Goal: Check status

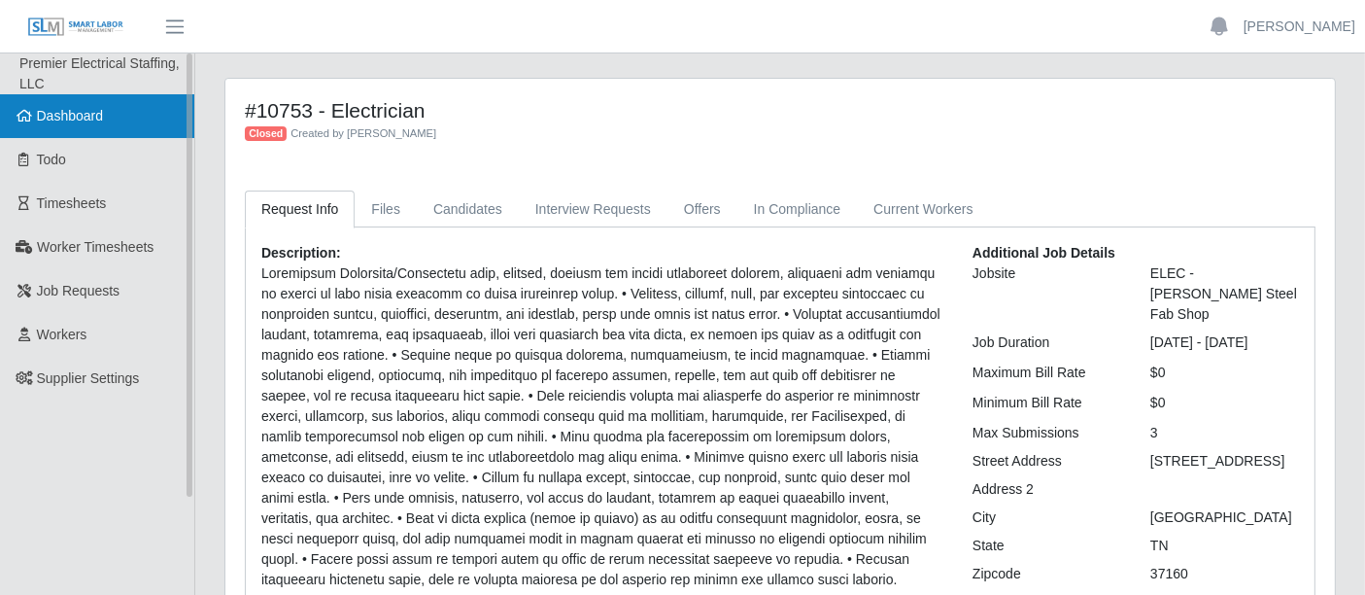
click at [65, 114] on span "Dashboard" at bounding box center [70, 116] width 67 height 16
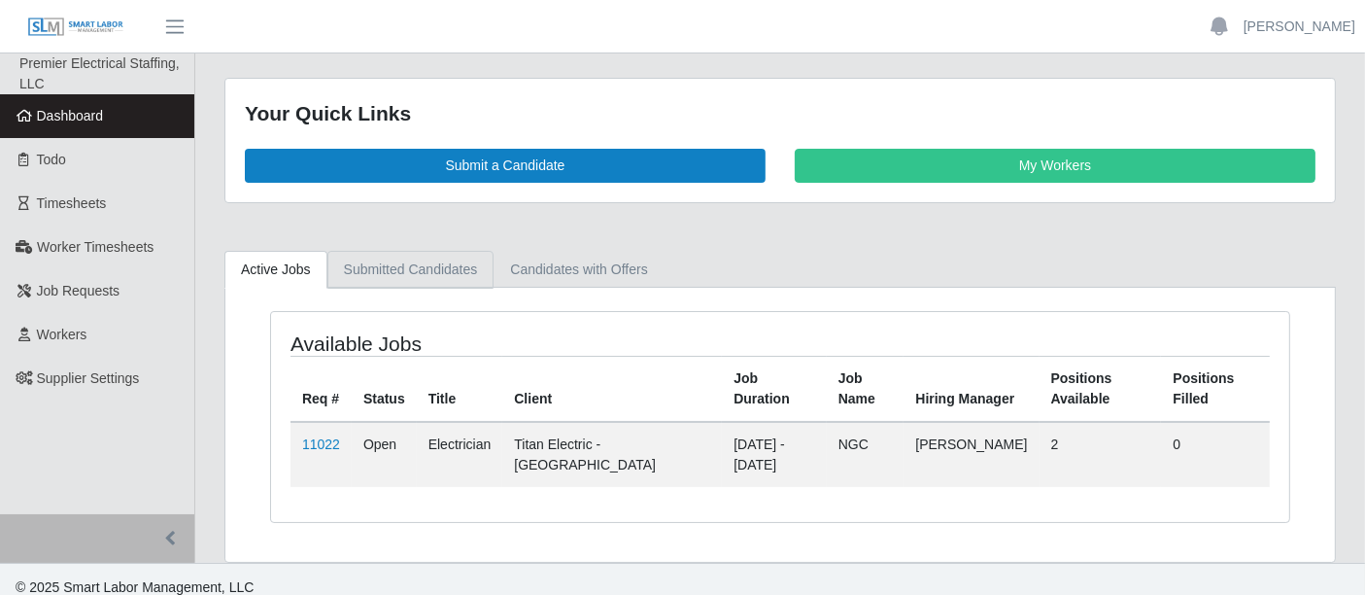
click at [461, 274] on link "Submitted Candidates" at bounding box center [410, 270] width 167 height 38
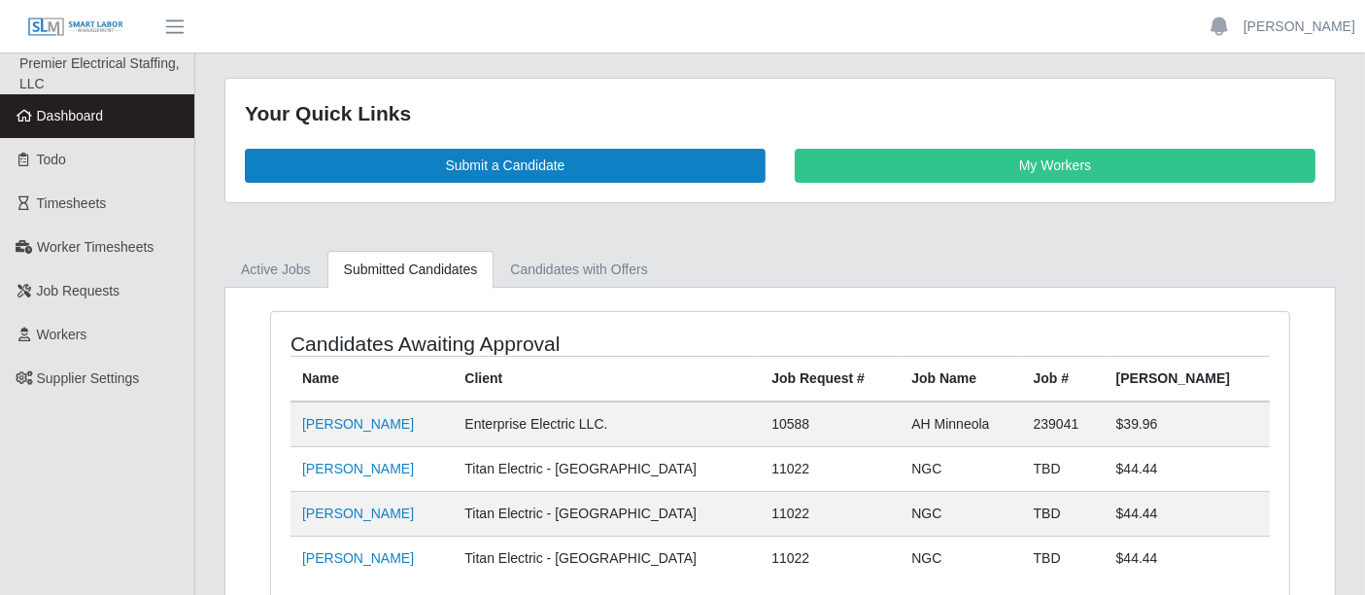
click at [432, 276] on link "Submitted Candidates" at bounding box center [410, 270] width 167 height 38
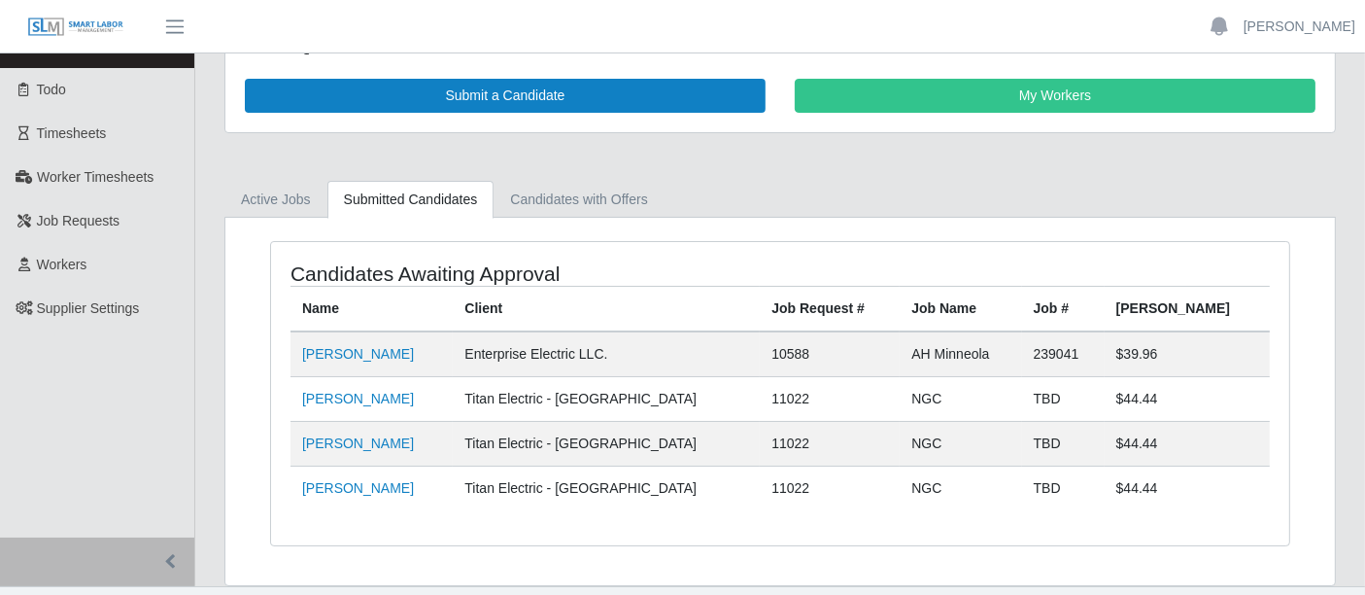
scroll to position [104, 0]
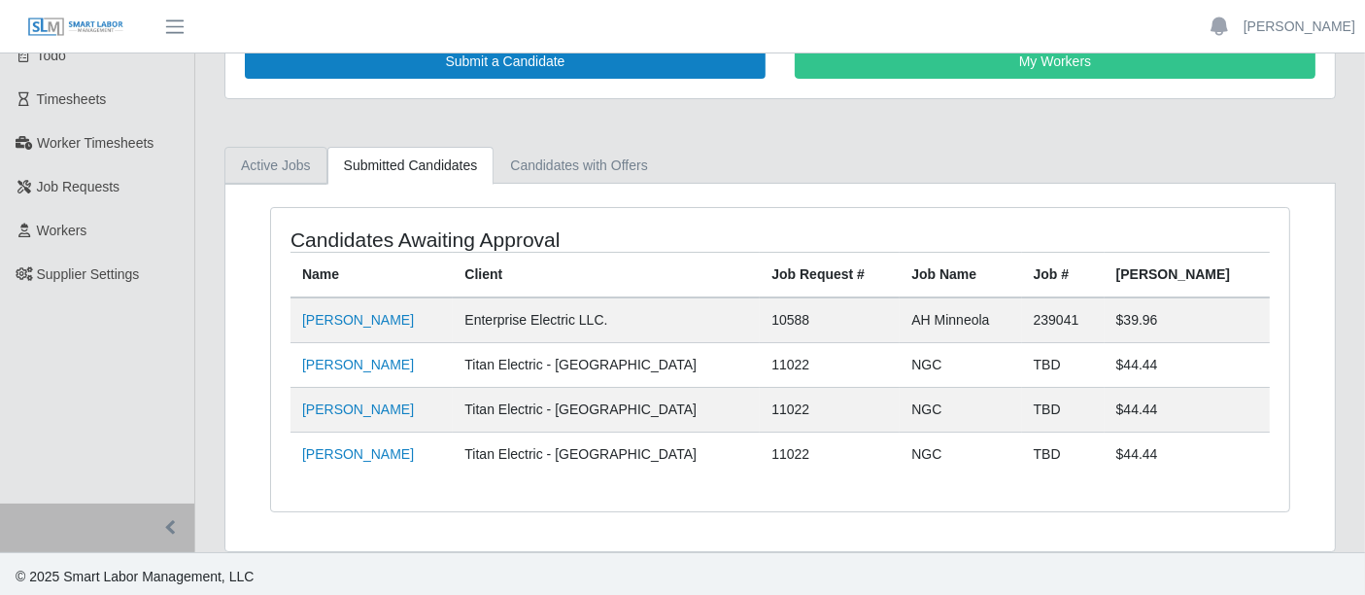
click at [274, 162] on link "Active Jobs" at bounding box center [275, 166] width 103 height 38
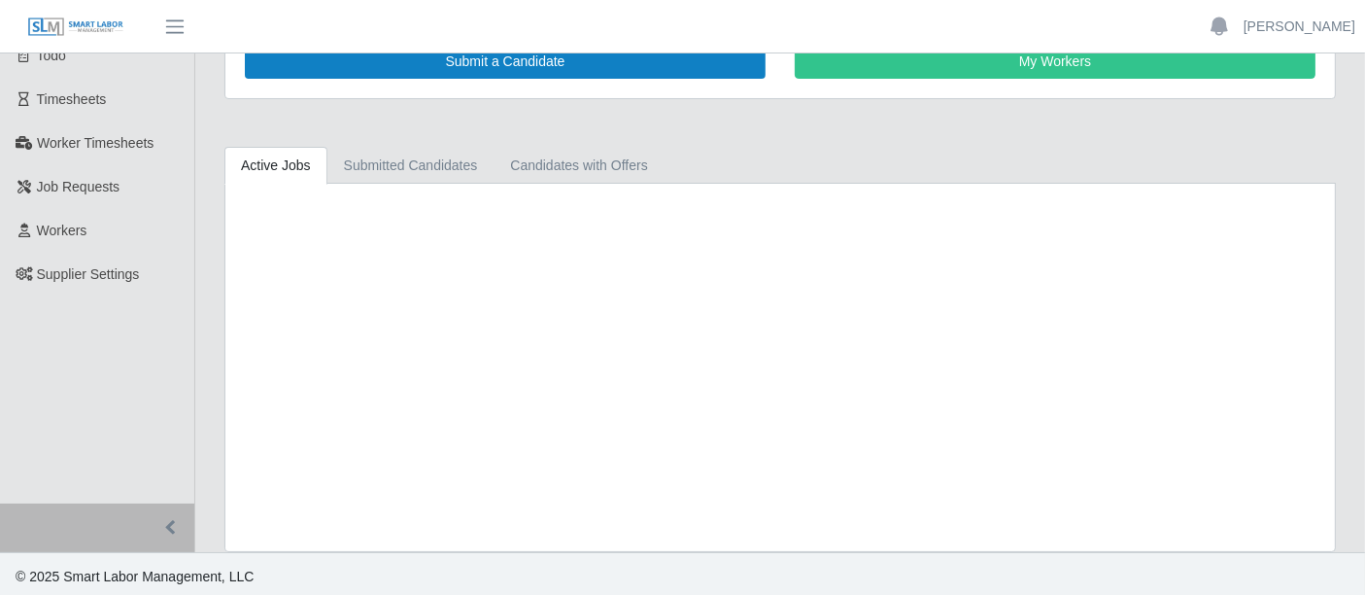
scroll to position [12, 0]
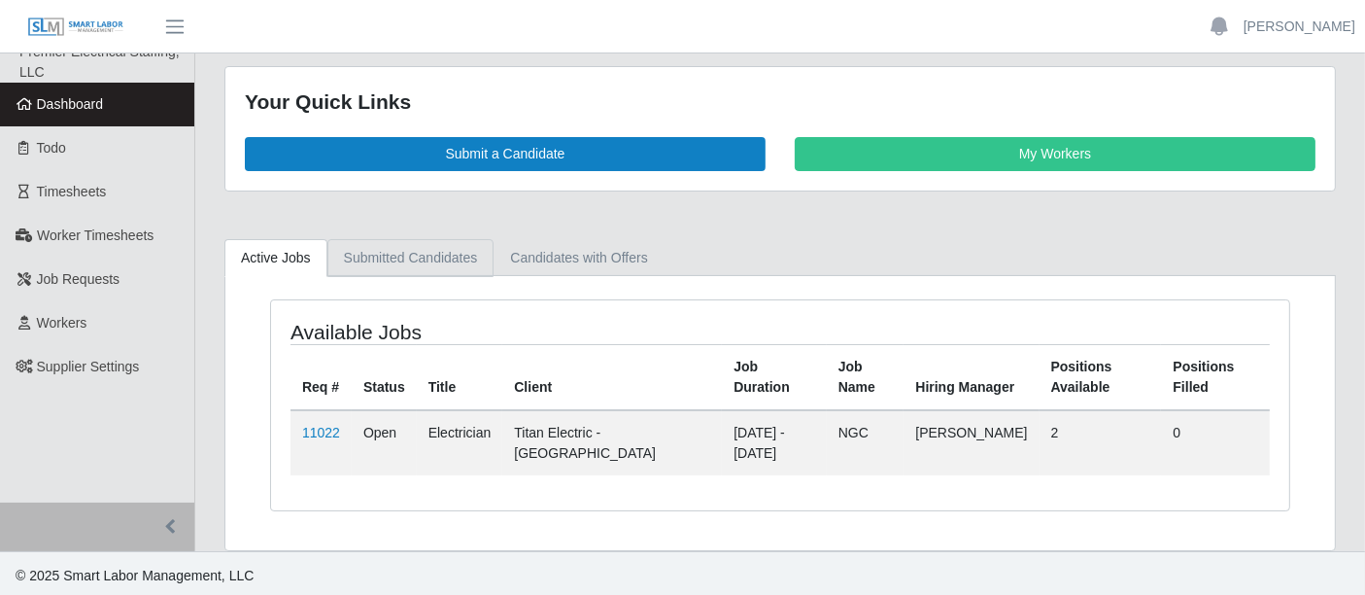
click at [464, 246] on link "Submitted Candidates" at bounding box center [410, 258] width 167 height 38
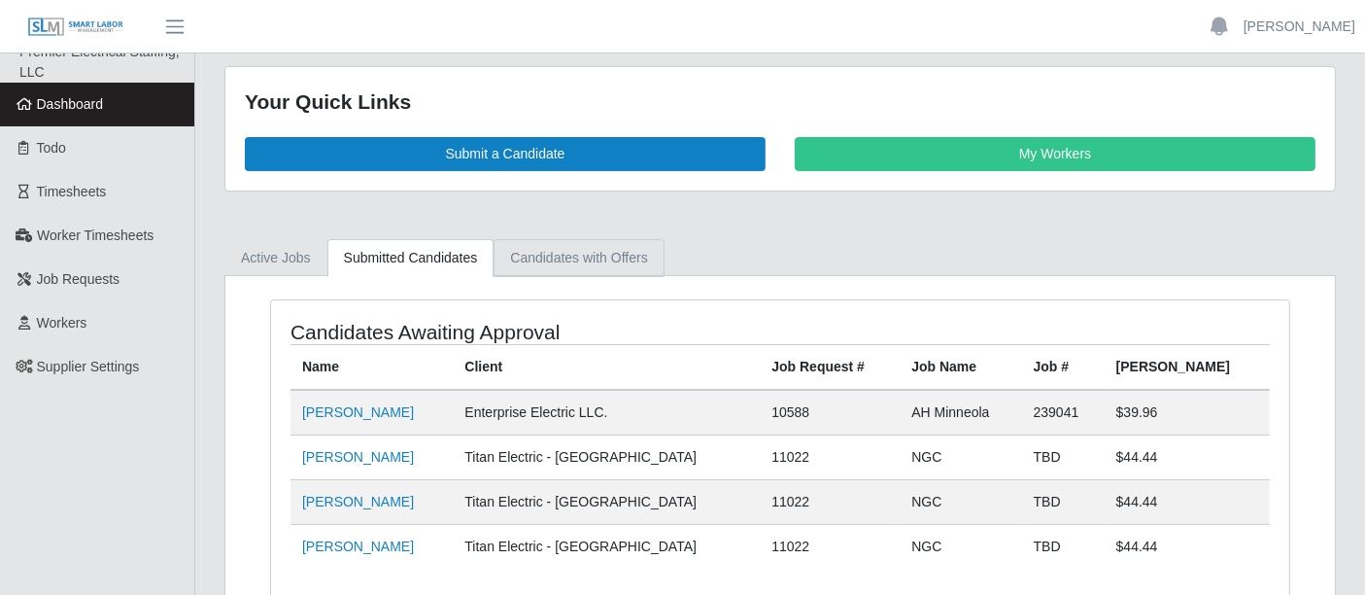
click at [508, 262] on link "Candidates with Offers" at bounding box center [579, 258] width 170 height 38
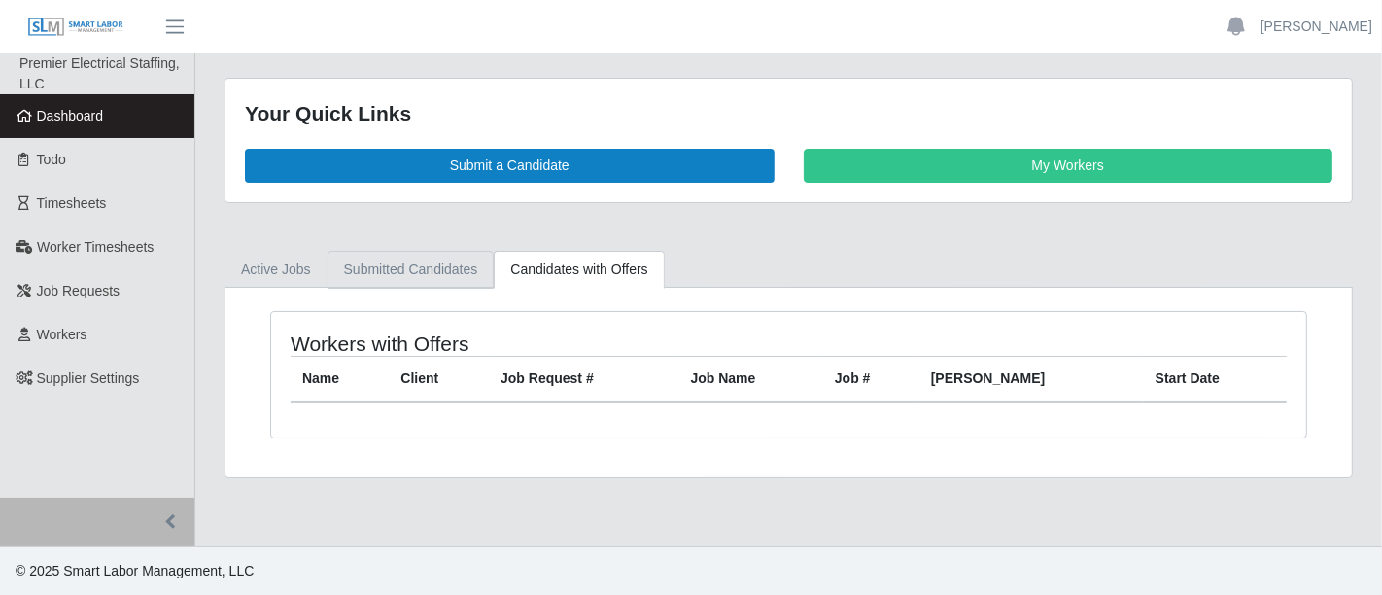
click at [441, 255] on link "Submitted Candidates" at bounding box center [410, 270] width 167 height 38
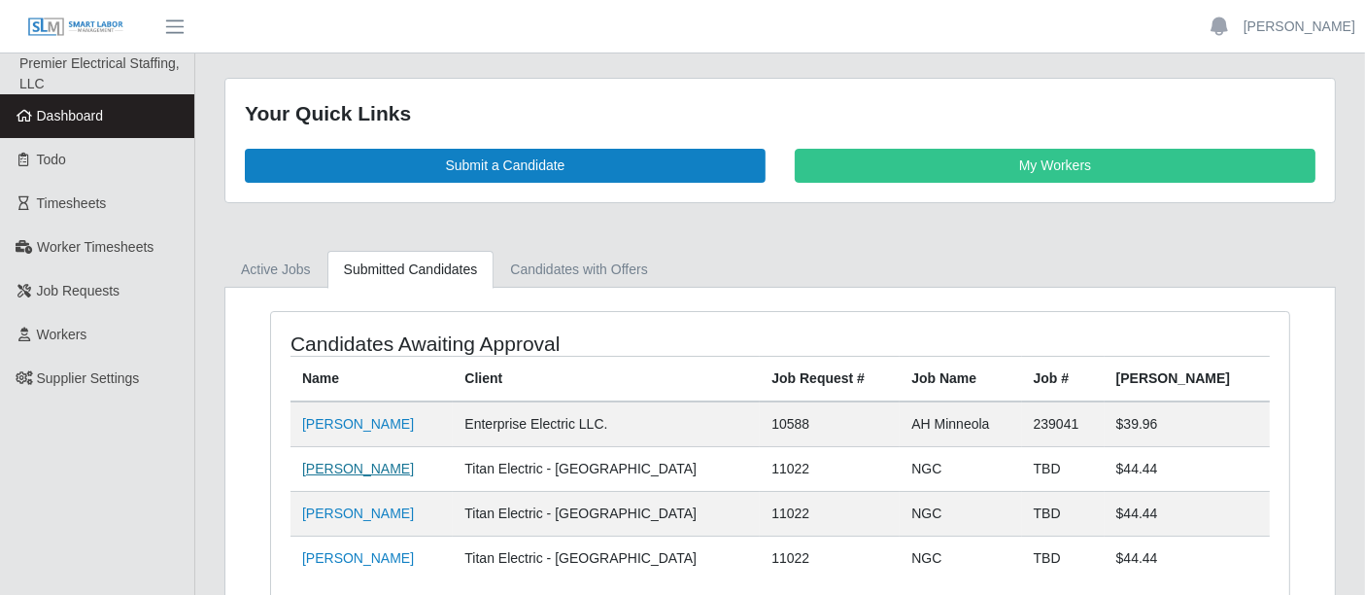
click at [352, 462] on link "[PERSON_NAME]" at bounding box center [358, 469] width 112 height 16
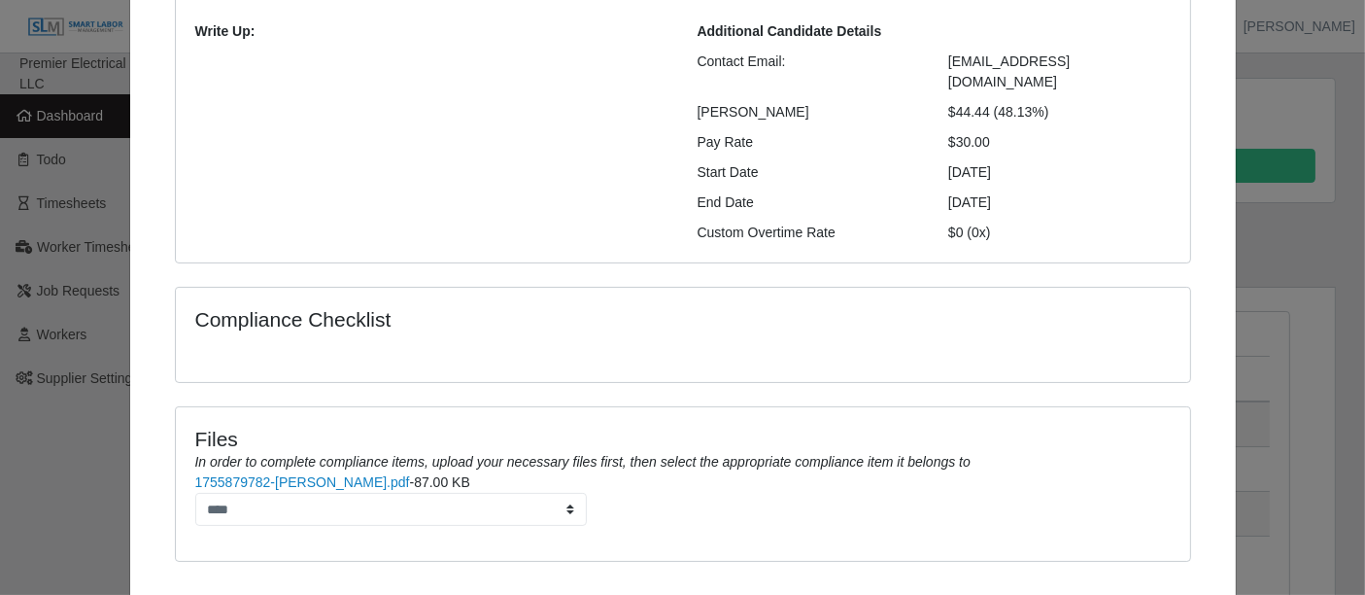
scroll to position [299, 0]
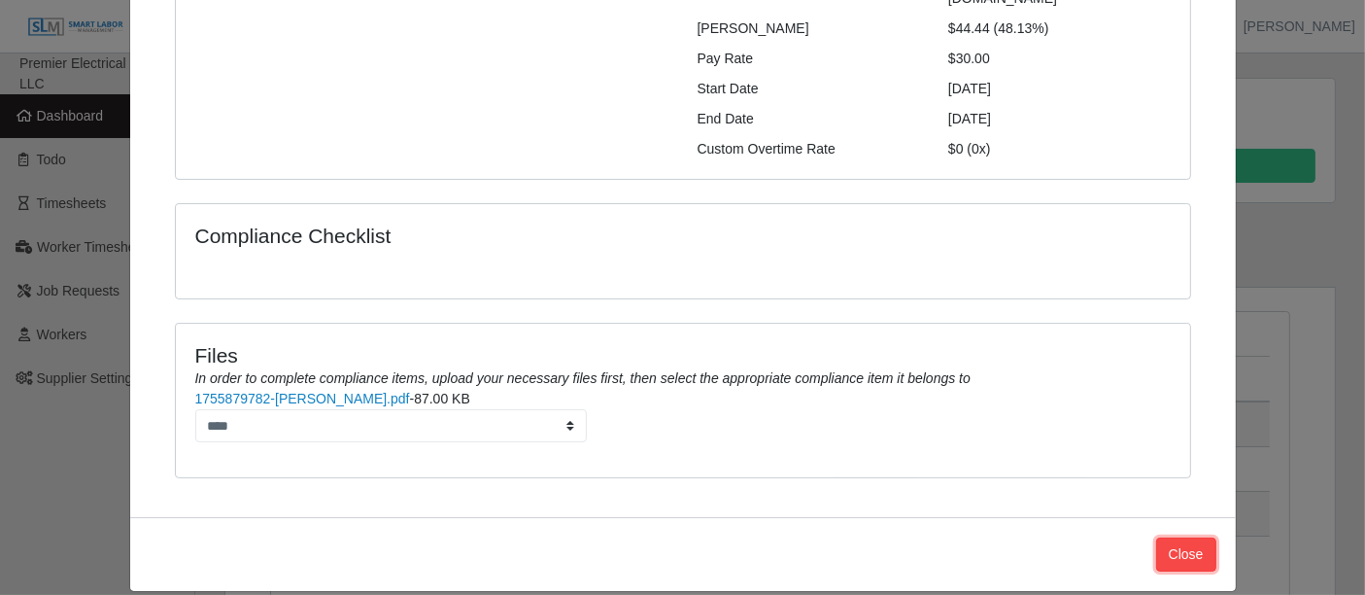
click at [1164, 537] on button "Close" at bounding box center [1186, 554] width 60 height 34
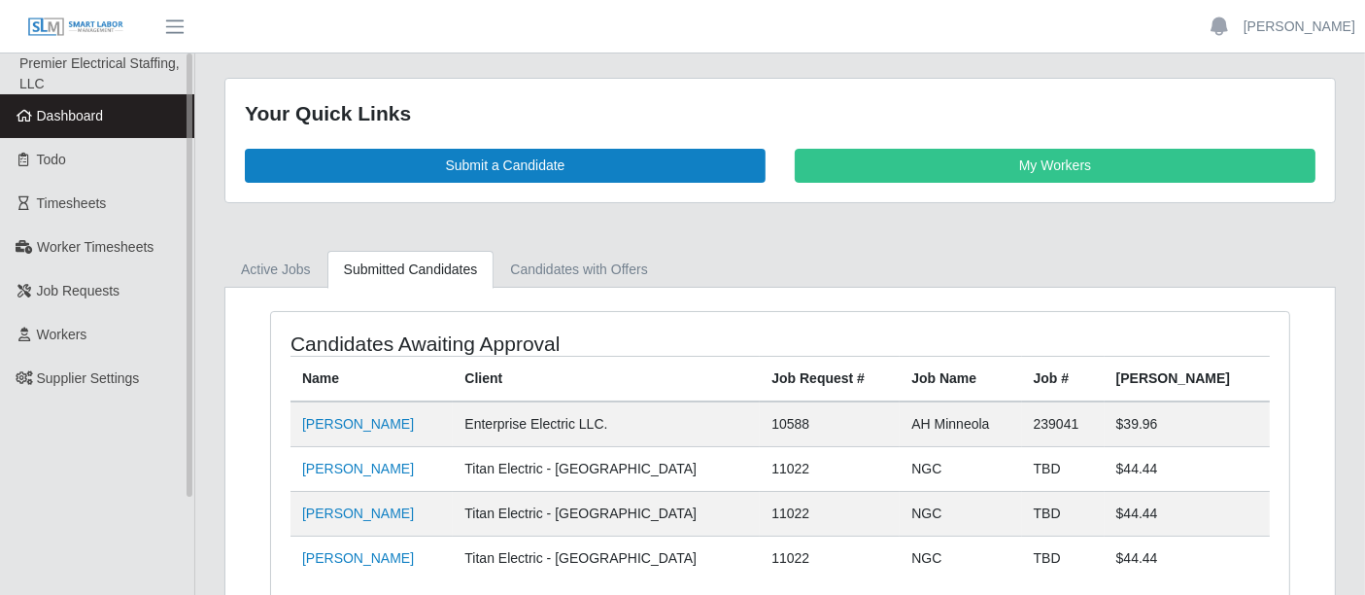
drag, startPoint x: 124, startPoint y: 89, endPoint x: 119, endPoint y: 101, distance: 13.0
click at [124, 89] on li "Premier Electrical Staffing, LLC" at bounding box center [106, 73] width 175 height 41
click at [113, 115] on link "Dashboard" at bounding box center [97, 116] width 194 height 44
